Goal: Information Seeking & Learning: Learn about a topic

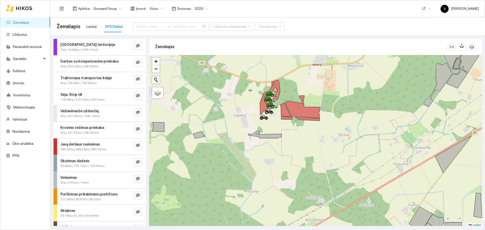
scroll to position [2, 0]
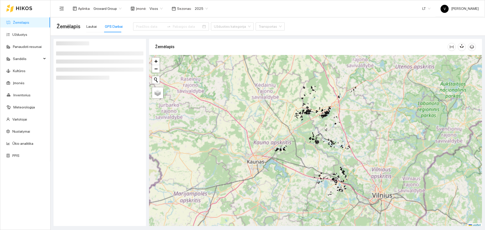
scroll to position [2, 0]
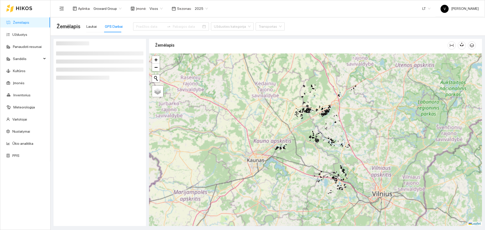
drag, startPoint x: 323, startPoint y: 165, endPoint x: 320, endPoint y: 157, distance: 7.8
click at [320, 158] on div "+ − Nieko nerasta. Bandykite dar kartą. Žemėlapis Palydovas Leaflet" at bounding box center [315, 140] width 333 height 173
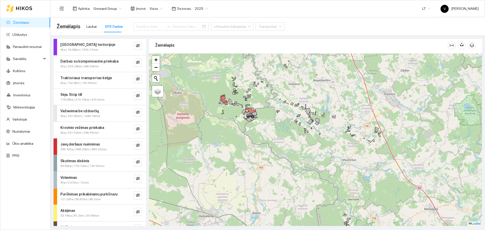
drag, startPoint x: 238, startPoint y: 115, endPoint x: 258, endPoint y: 124, distance: 22.0
click at [258, 124] on div at bounding box center [315, 140] width 333 height 173
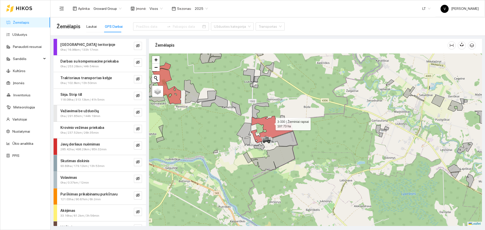
drag, startPoint x: 269, startPoint y: 124, endPoint x: 287, endPoint y: 118, distance: 18.9
click at [287, 118] on icon at bounding box center [272, 129] width 42 height 27
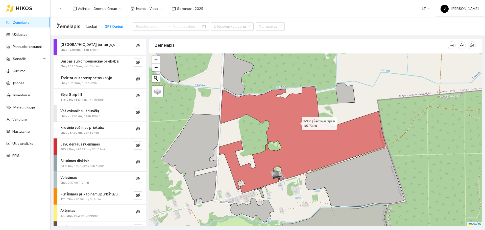
drag, startPoint x: 286, startPoint y: 120, endPoint x: 300, endPoint y: 123, distance: 14.7
click at [300, 123] on icon at bounding box center [302, 140] width 167 height 107
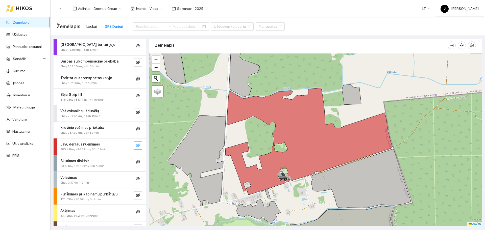
click at [136, 146] on icon "eye-invisible" at bounding box center [138, 145] width 4 height 4
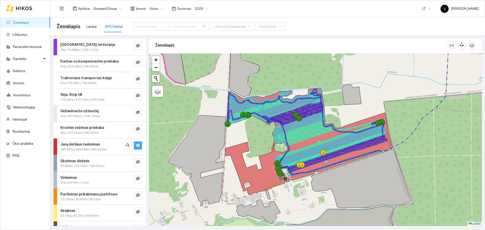
click at [144, 7] on span "Įmonė :" at bounding box center [141, 9] width 11 height 6
click at [151, 8] on span "Visos" at bounding box center [155, 9] width 13 height 8
click at [179, 26] on div "UAB "Zujų paukštynas" Ukmerge" at bounding box center [173, 27] width 52 height 6
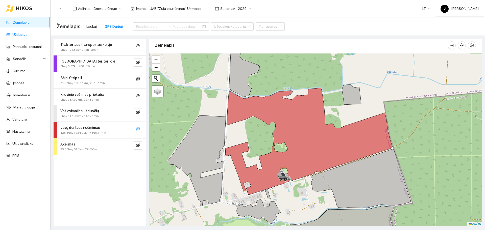
click at [27, 34] on link "Užduotys" at bounding box center [19, 35] width 15 height 4
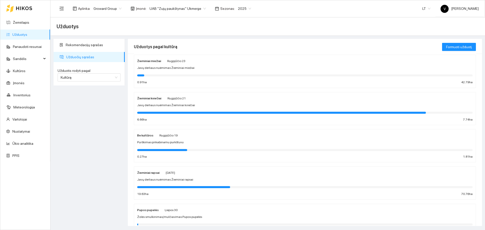
scroll to position [95, 0]
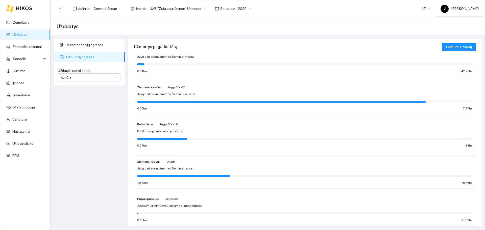
click at [149, 161] on strong "Žieminiai rapsai" at bounding box center [148, 162] width 22 height 4
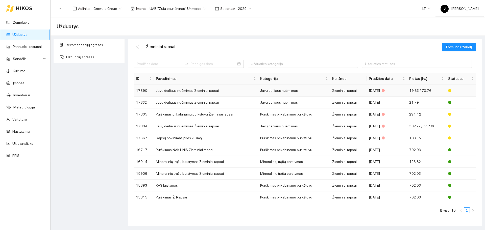
click at [177, 91] on td "Javų derliaus nuėmimas Žieminiai rapsai" at bounding box center [206, 91] width 104 height 12
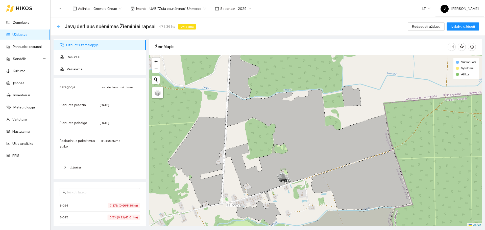
click at [58, 26] on icon "arrow-left" at bounding box center [58, 26] width 3 height 3
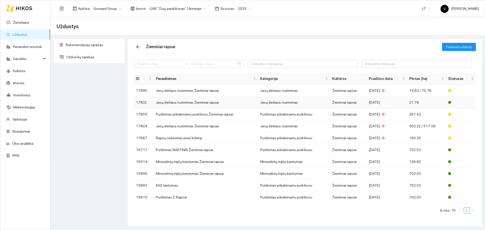
click at [173, 101] on td "Javų derliaus nuėmimas Žieminiai rapsai" at bounding box center [206, 103] width 104 height 12
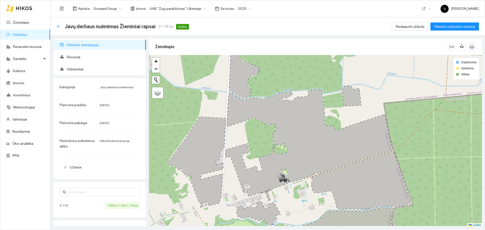
click at [58, 26] on icon "arrow-left" at bounding box center [59, 26] width 4 height 4
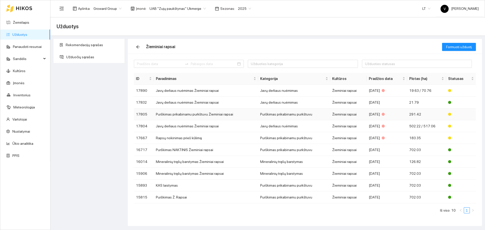
click at [188, 115] on td "Purškimas prikabinamu purkštuvu Žieminiai rapsai" at bounding box center [206, 115] width 104 height 12
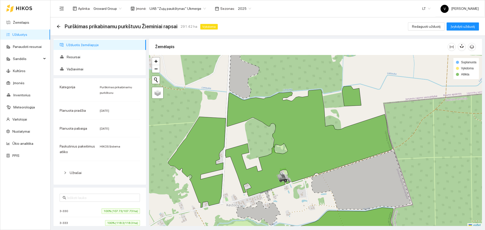
click at [58, 29] on div "Purškimas prikabinamu purkštuvu Žieminiai rapsai 291.42 ha Vykdoma" at bounding box center [138, 26] width 163 height 8
click at [61, 26] on div "Purškimas prikabinamu purkštuvu Žieminiai rapsai 291.42 ha Vykdoma" at bounding box center [138, 26] width 163 height 8
click at [59, 25] on icon "arrow-left" at bounding box center [59, 26] width 4 height 4
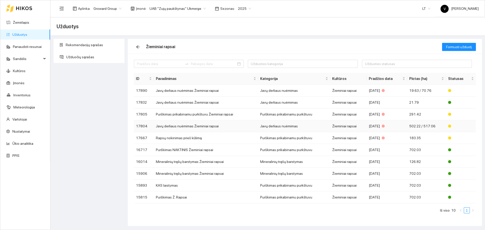
click at [182, 125] on td "Javų derliaus nuėmimas Žieminiai rapsai" at bounding box center [206, 126] width 104 height 12
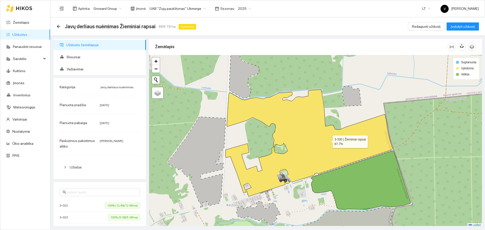
click at [322, 141] on icon at bounding box center [308, 143] width 167 height 107
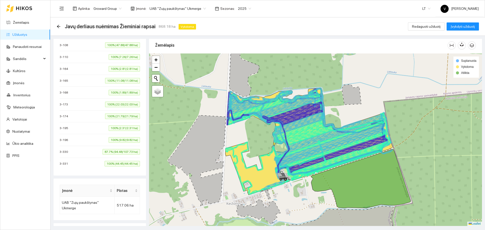
scroll to position [316, 0]
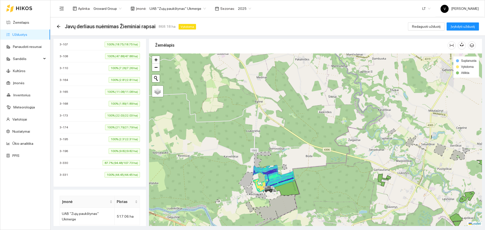
click at [164, 8] on span "UAB "Zujų paukštynas" Ukmerge" at bounding box center [177, 9] width 56 height 8
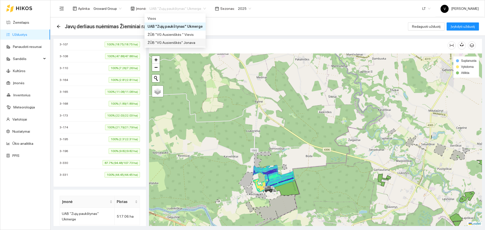
click at [184, 45] on div "ŽŪB "VG Ausieniškės" Jonava" at bounding box center [174, 43] width 55 height 6
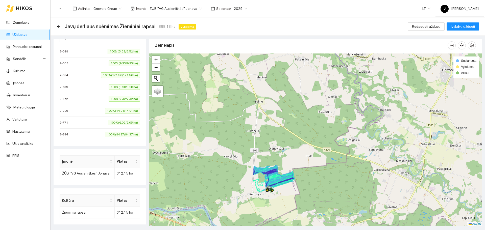
scroll to position [154, 0]
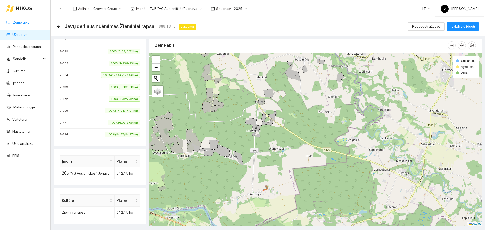
click at [26, 22] on link "Žemėlapis" at bounding box center [21, 22] width 16 height 4
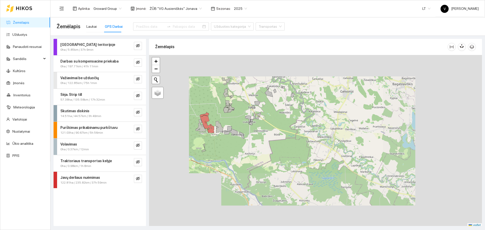
scroll to position [2, 0]
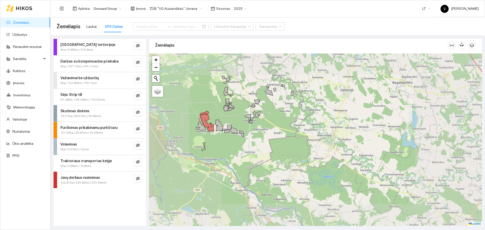
drag, startPoint x: 244, startPoint y: 104, endPoint x: 284, endPoint y: 151, distance: 62.0
click at [284, 151] on div at bounding box center [315, 140] width 333 height 173
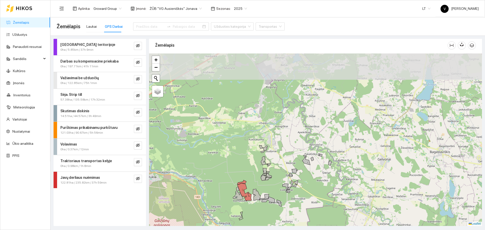
drag, startPoint x: 265, startPoint y: 108, endPoint x: 302, endPoint y: 170, distance: 72.5
click at [302, 170] on div at bounding box center [315, 140] width 333 height 173
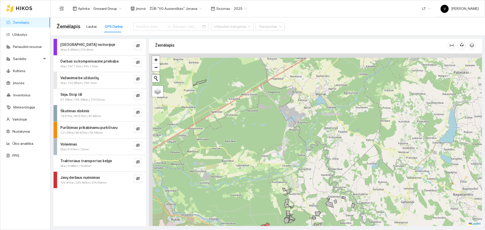
drag, startPoint x: 271, startPoint y: 95, endPoint x: 327, endPoint y: 205, distance: 123.1
click at [327, 205] on div at bounding box center [315, 140] width 333 height 173
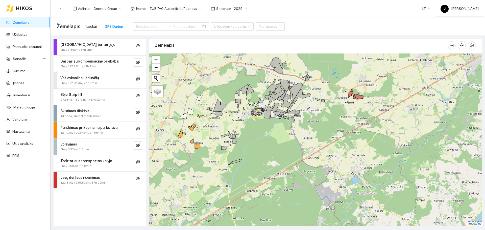
drag, startPoint x: 293, startPoint y: 122, endPoint x: 303, endPoint y: 164, distance: 42.7
click at [303, 164] on div at bounding box center [315, 140] width 333 height 173
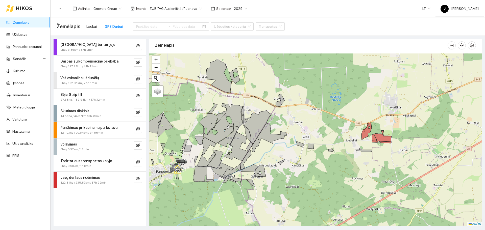
drag, startPoint x: 413, startPoint y: 153, endPoint x: 338, endPoint y: 149, distance: 74.9
click at [355, 151] on icon at bounding box center [363, 150] width 17 height 4
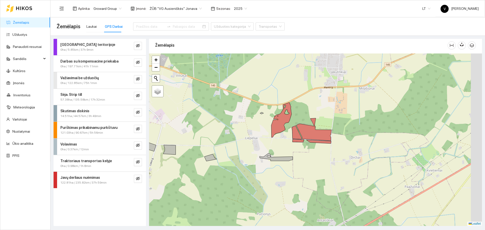
drag, startPoint x: 393, startPoint y: 154, endPoint x: 322, endPoint y: 157, distance: 70.7
click at [322, 157] on div at bounding box center [315, 140] width 333 height 173
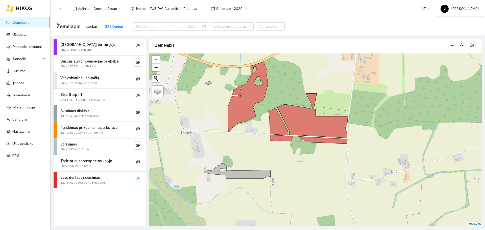
click at [141, 179] on button "button" at bounding box center [138, 179] width 8 height 8
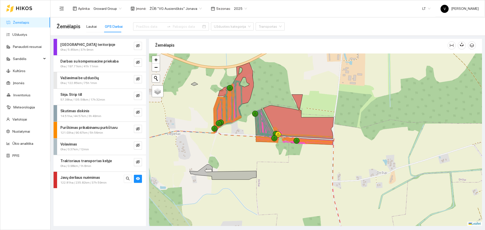
drag, startPoint x: 322, startPoint y: 162, endPoint x: 308, endPoint y: 163, distance: 14.2
click at [308, 163] on div at bounding box center [315, 140] width 333 height 173
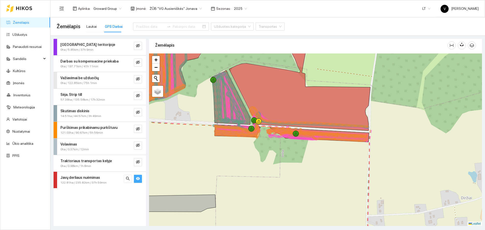
click at [141, 179] on button "button" at bounding box center [138, 179] width 8 height 8
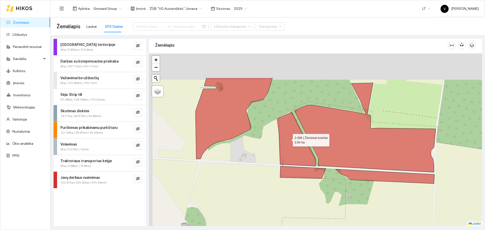
drag, startPoint x: 223, startPoint y: 97, endPoint x: 288, endPoint y: 139, distance: 77.5
click at [288, 139] on icon at bounding box center [296, 139] width 39 height 54
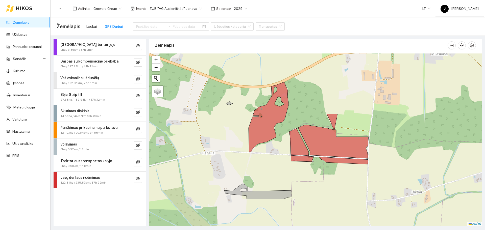
click at [284, 134] on div at bounding box center [315, 140] width 333 height 173
click at [21, 33] on link "Užduotys" at bounding box center [19, 35] width 15 height 4
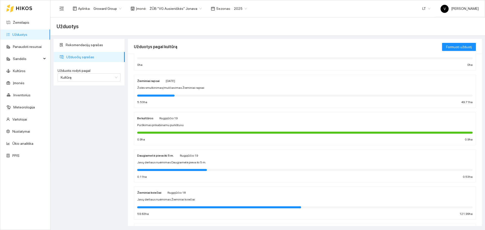
scroll to position [63, 0]
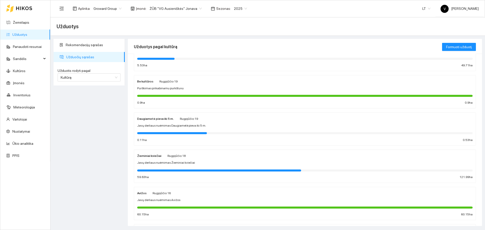
click at [152, 160] on div "Žieminiai kviečiai [DATE] Javų derliaus nuėmimas Žieminiai kviečiai 59.63 ha 12…" at bounding box center [304, 166] width 335 height 27
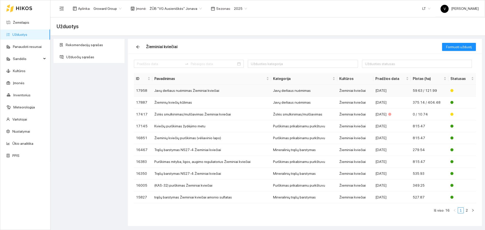
click at [189, 89] on td "Javų derliaus nuėmimas Žieminiai kviečiai" at bounding box center [211, 91] width 118 height 12
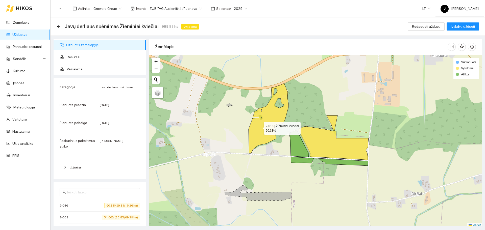
scroll to position [2, 0]
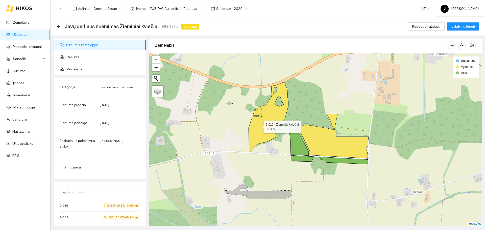
click at [259, 127] on icon at bounding box center [268, 117] width 40 height 70
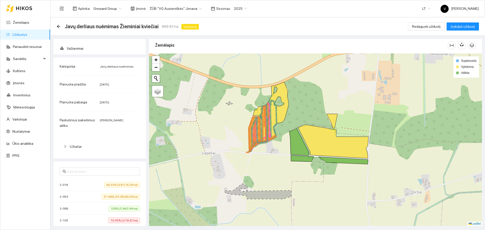
scroll to position [32, 0]
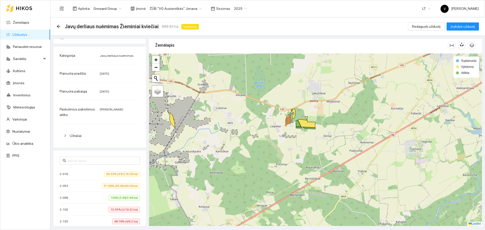
click at [202, 127] on div at bounding box center [315, 140] width 333 height 173
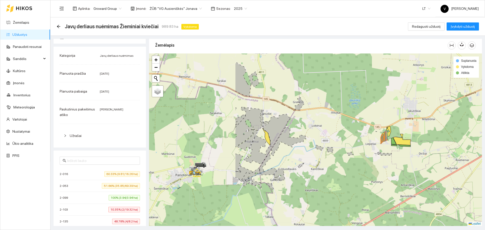
drag, startPoint x: 269, startPoint y: 137, endPoint x: 467, endPoint y: 133, distance: 198.8
click at [466, 134] on div at bounding box center [315, 140] width 333 height 173
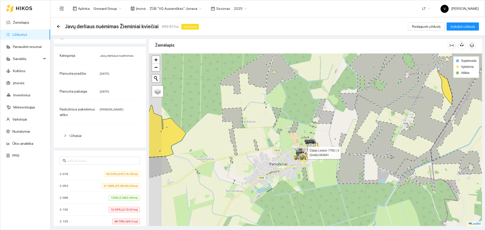
drag, startPoint x: 291, startPoint y: 149, endPoint x: 298, endPoint y: 149, distance: 6.6
click at [298, 149] on icon at bounding box center [301, 152] width 14 height 6
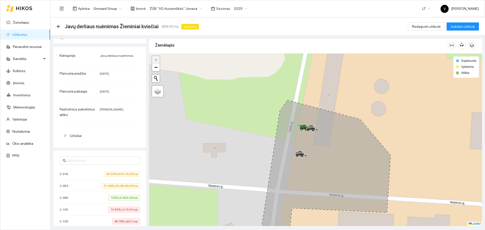
drag, startPoint x: 391, startPoint y: 121, endPoint x: 389, endPoint y: 124, distance: 3.4
click at [389, 124] on div at bounding box center [315, 140] width 333 height 173
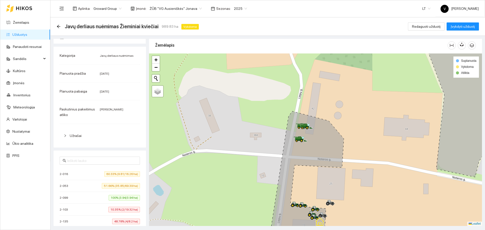
drag, startPoint x: 406, startPoint y: 135, endPoint x: 398, endPoint y: 133, distance: 8.3
click at [398, 133] on div at bounding box center [315, 140] width 333 height 173
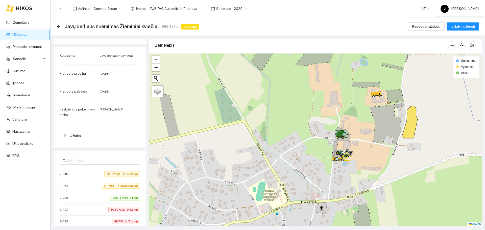
drag, startPoint x: 358, startPoint y: 111, endPoint x: 355, endPoint y: 116, distance: 6.2
click at [355, 116] on div at bounding box center [315, 140] width 333 height 173
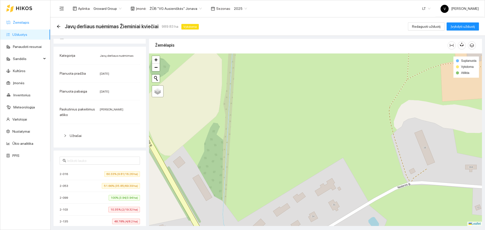
click at [27, 21] on link "Žemėlapis" at bounding box center [21, 22] width 16 height 4
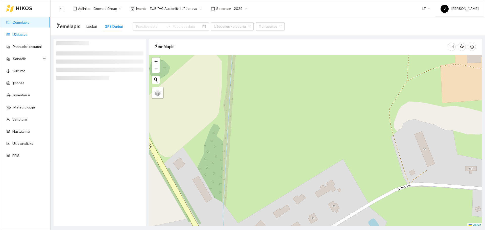
click at [27, 36] on link "Užduotys" at bounding box center [19, 35] width 15 height 4
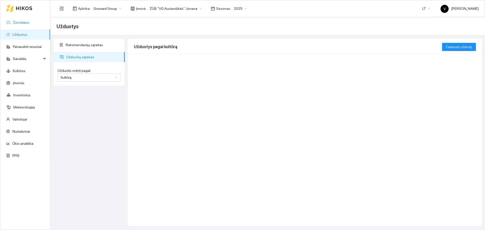
click at [29, 24] on link "Žemėlapis" at bounding box center [21, 22] width 16 height 4
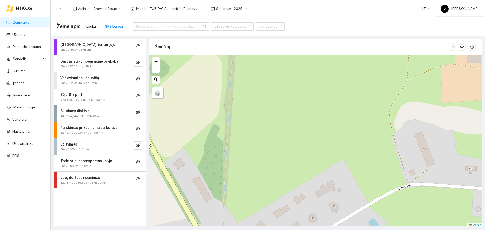
click at [78, 183] on span "122.81ha / 235.82km / 37h 59min" at bounding box center [83, 183] width 46 height 5
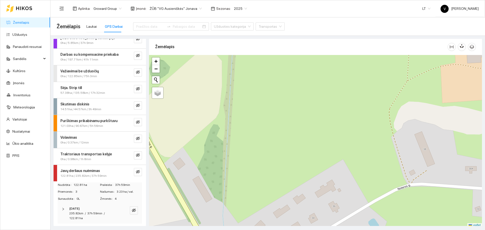
scroll to position [9, 0]
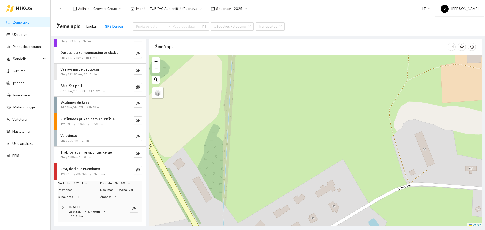
click at [63, 210] on div at bounding box center [65, 208] width 6 height 6
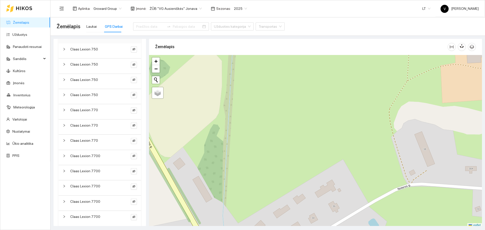
scroll to position [196, 0]
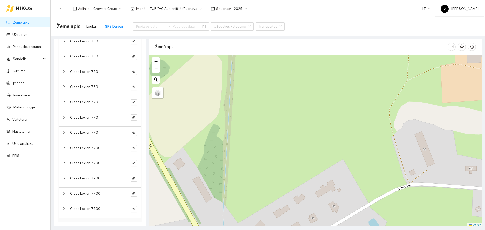
click at [88, 209] on span "Claas Lexion 7700" at bounding box center [85, 209] width 30 height 6
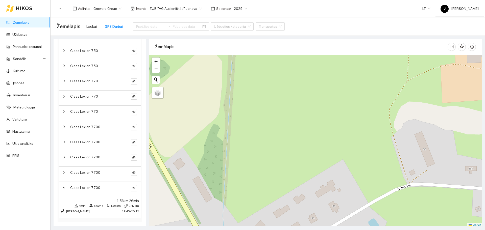
click at [85, 171] on span "Claas Lexion 7700" at bounding box center [85, 173] width 30 height 6
click at [88, 149] on div "Claas Lexion 7700" at bounding box center [100, 143] width 82 height 15
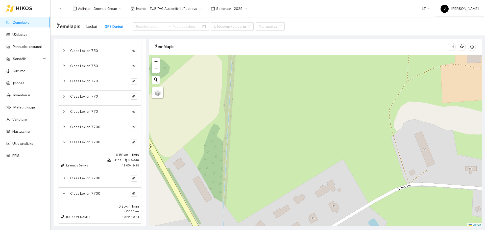
click at [89, 107] on div "Claas Lexion 770" at bounding box center [100, 113] width 82 height 15
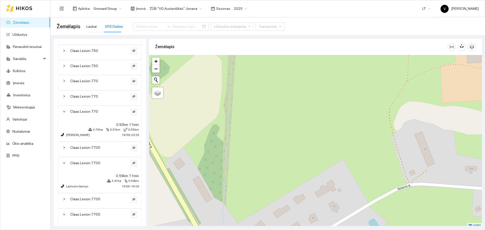
click at [89, 95] on span "Claas Lexion 770" at bounding box center [84, 97] width 28 height 6
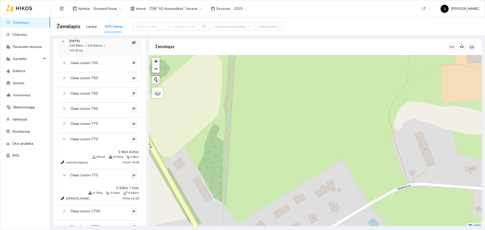
scroll to position [112, 0]
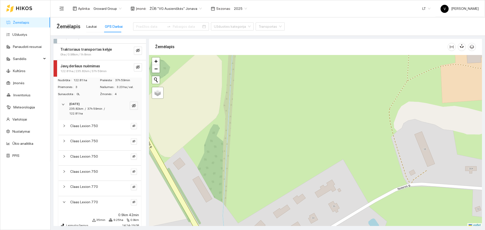
click at [90, 124] on span "Claas Lexion 750" at bounding box center [84, 126] width 28 height 6
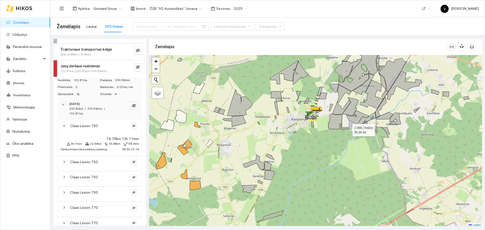
scroll to position [2, 0]
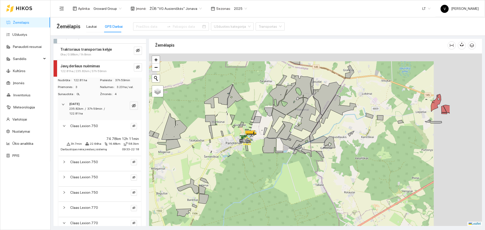
drag, startPoint x: 357, startPoint y: 125, endPoint x: 274, endPoint y: 170, distance: 94.9
click at [274, 170] on div at bounding box center [315, 140] width 333 height 173
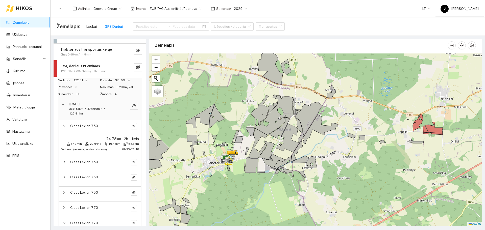
drag, startPoint x: 315, startPoint y: 135, endPoint x: 302, endPoint y: 128, distance: 14.5
click at [301, 132] on div at bounding box center [315, 140] width 333 height 173
